Goal: Find specific page/section

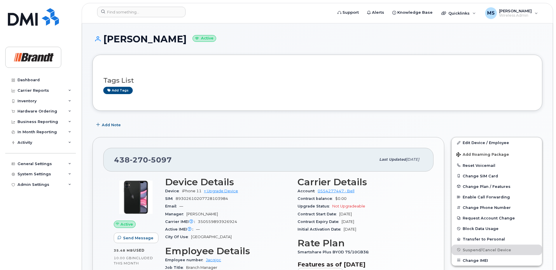
scroll to position [58, 0]
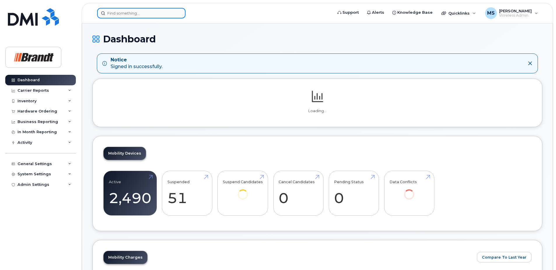
click at [155, 16] on input at bounding box center [141, 13] width 88 height 11
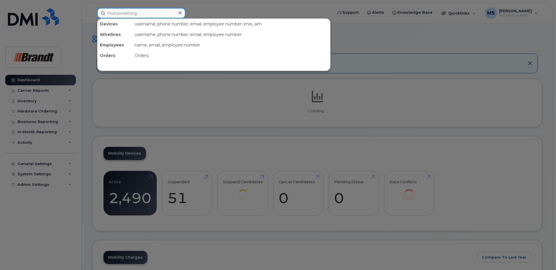
paste input "3065199701"
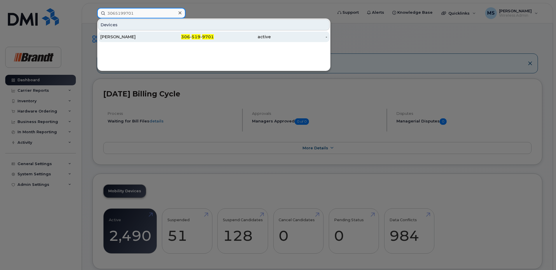
type input "3065199701"
drag, startPoint x: 142, startPoint y: 35, endPoint x: 197, endPoint y: 35, distance: 54.8
click at [142, 35] on div "Steven Nuttall" at bounding box center [128, 37] width 57 height 6
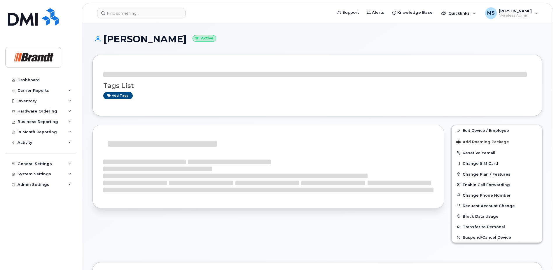
click at [200, 39] on small "Active" at bounding box center [205, 38] width 24 height 7
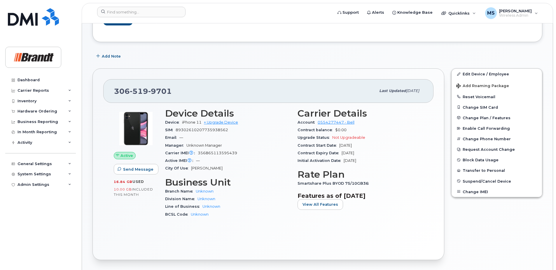
scroll to position [88, 0]
